Goal: Find specific page/section: Find specific page/section

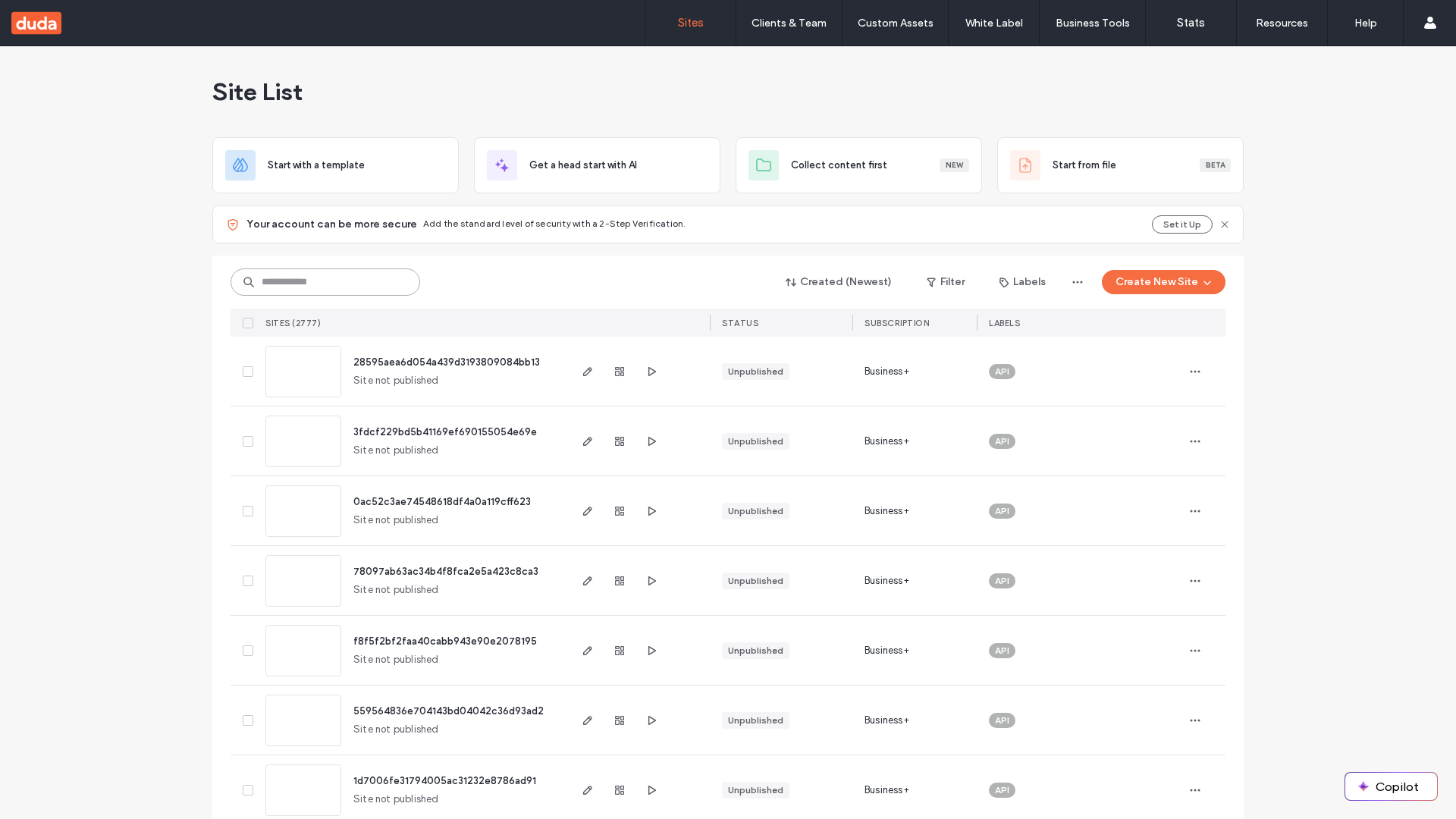
click at [320, 282] on input at bounding box center [325, 282] width 189 height 27
type input "**********"
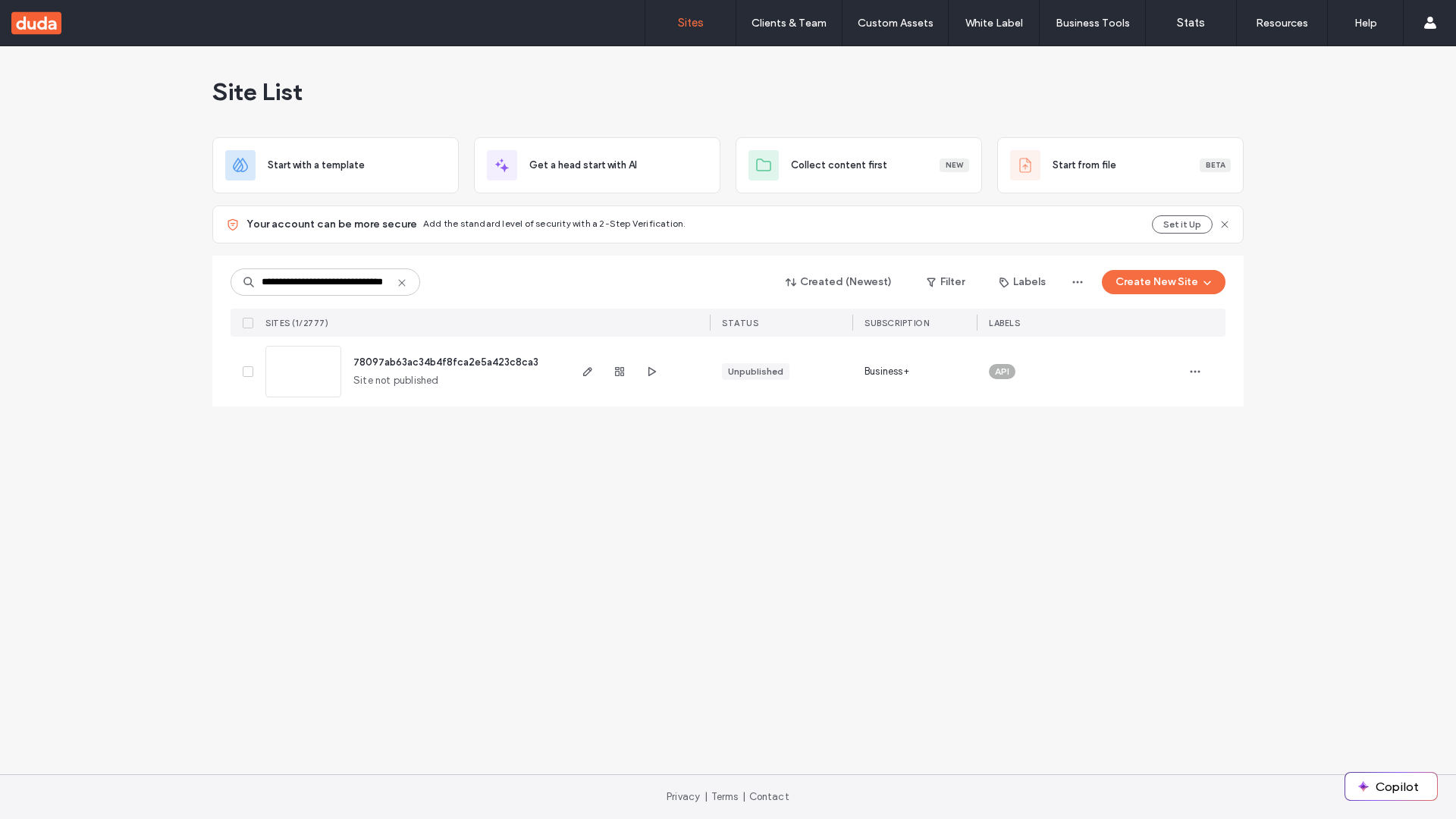
click at [447, 361] on span "78097ab63ac34b4f8fca2e5a423c8ca3" at bounding box center [446, 362] width 185 height 11
